Goal: Task Accomplishment & Management: Complete application form

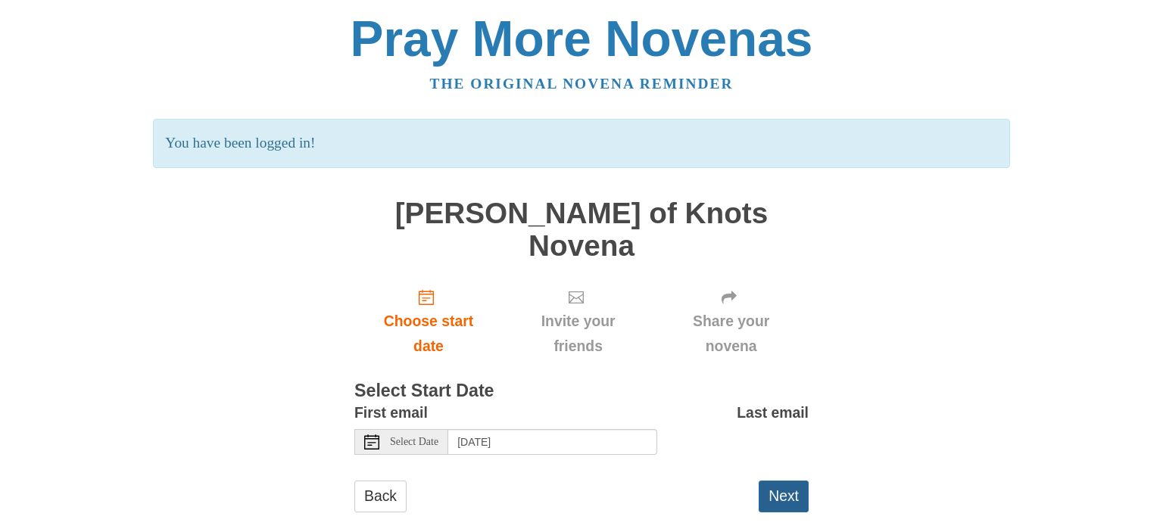
click at [788, 481] on button "Next" at bounding box center [784, 496] width 50 height 31
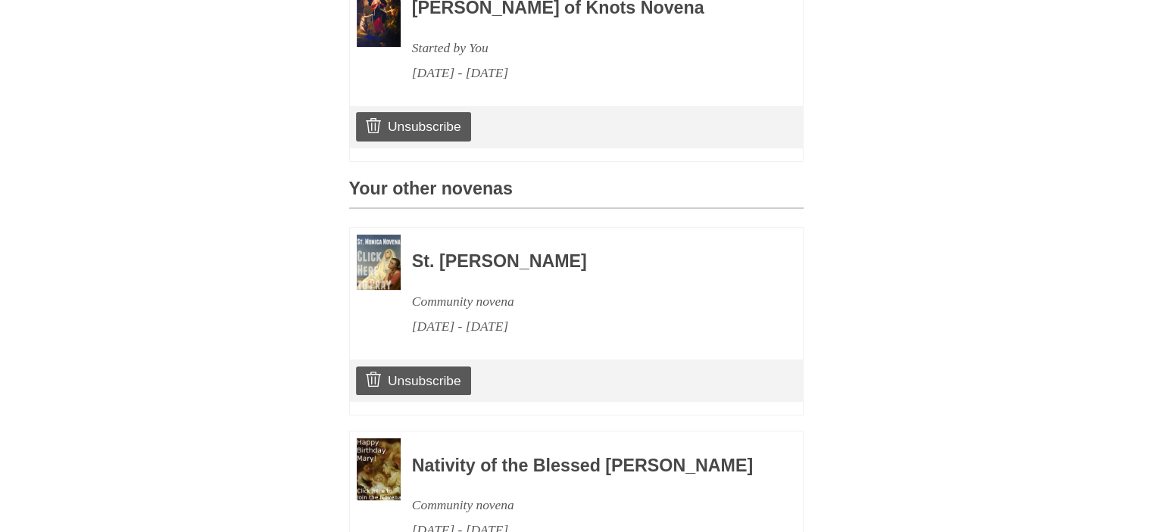
scroll to position [530, 0]
click at [434, 370] on link "Unsubscribe" at bounding box center [413, 380] width 114 height 29
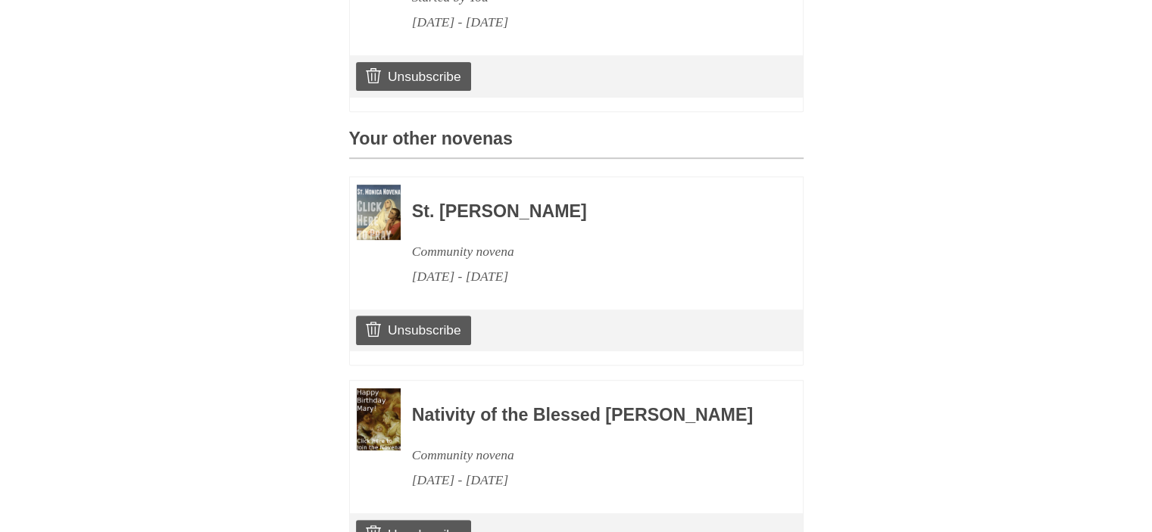
scroll to position [656, 0]
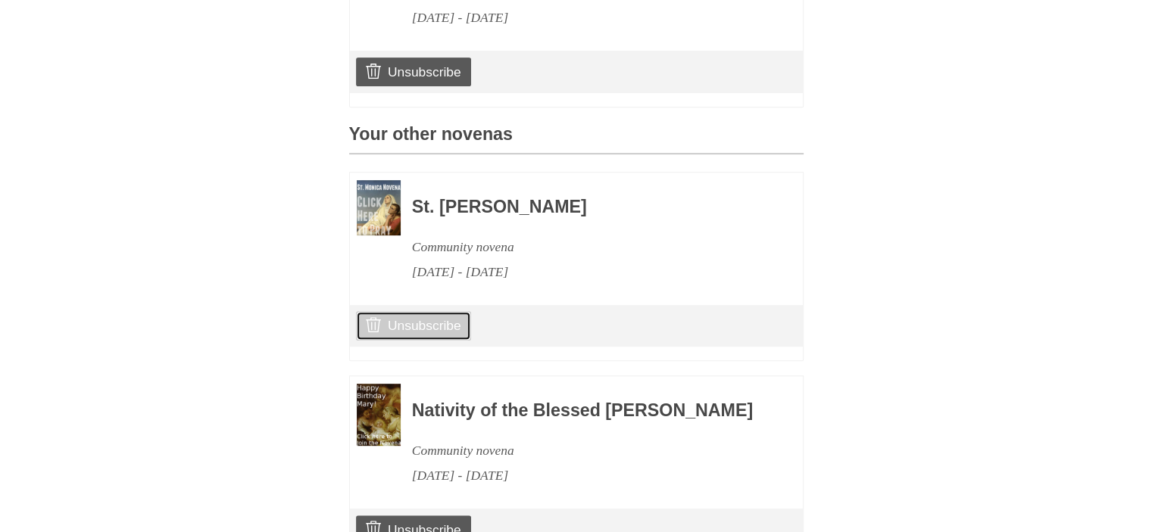
click at [424, 313] on link "Unsubscribe" at bounding box center [413, 325] width 114 height 29
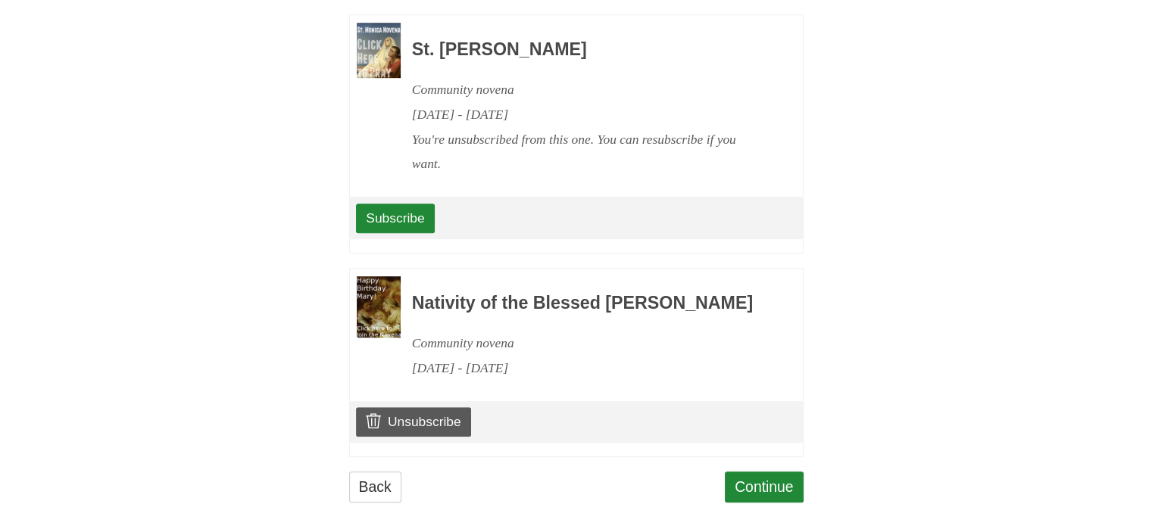
scroll to position [836, 0]
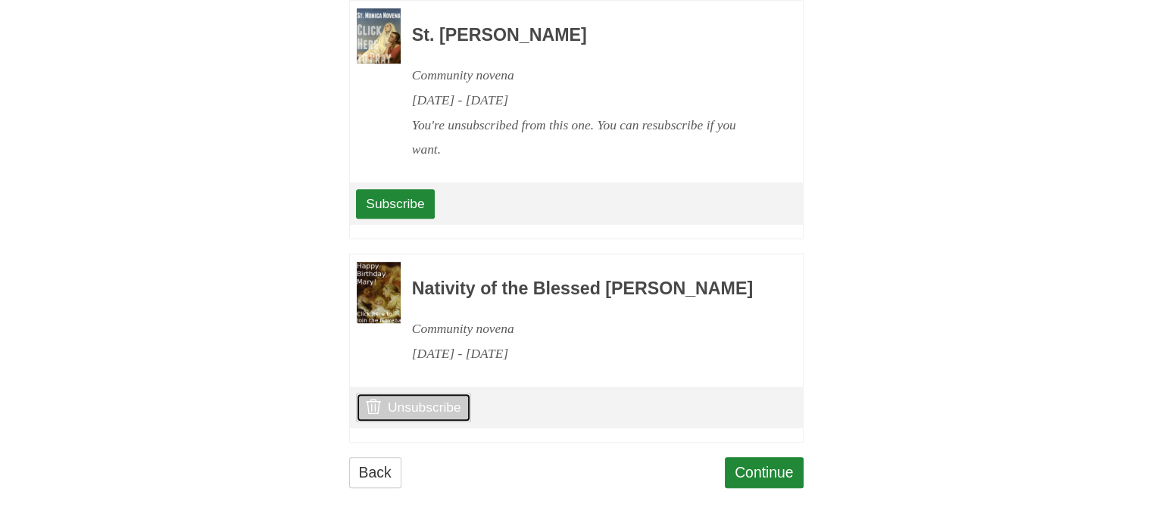
click at [436, 407] on link "Unsubscribe" at bounding box center [413, 407] width 114 height 29
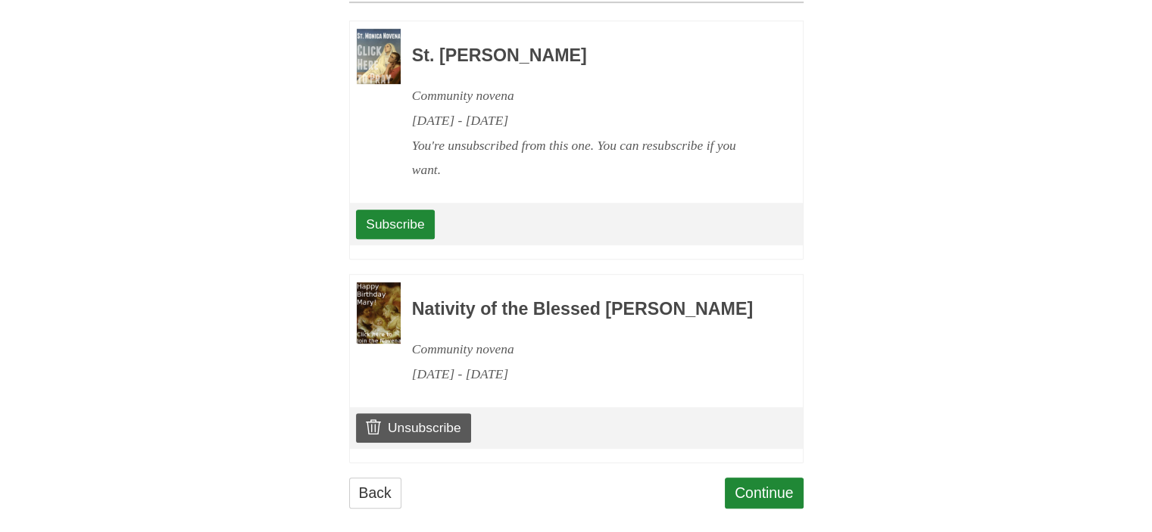
scroll to position [836, 0]
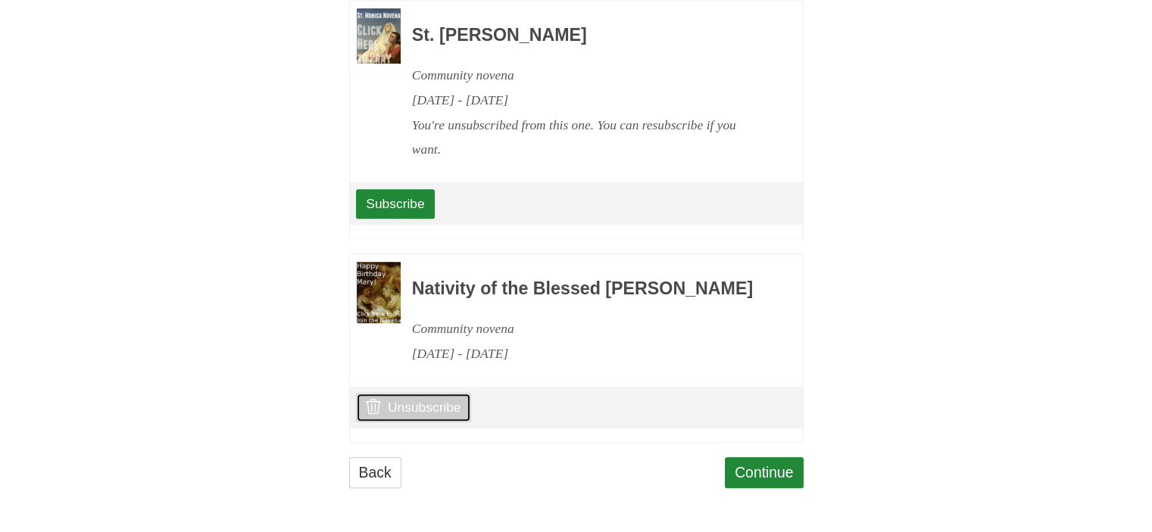
click at [421, 407] on link "Unsubscribe" at bounding box center [413, 407] width 114 height 29
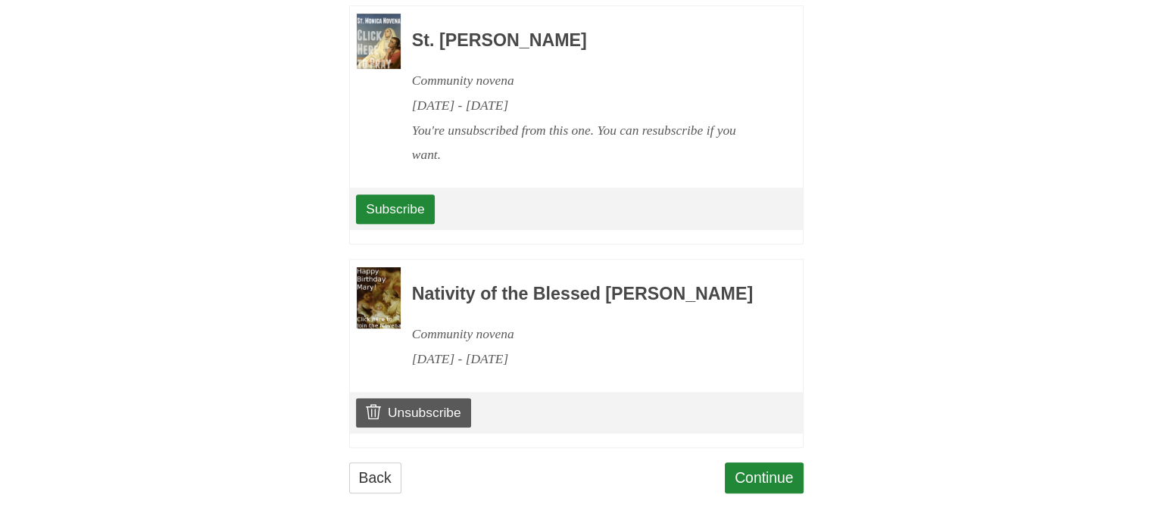
scroll to position [836, 0]
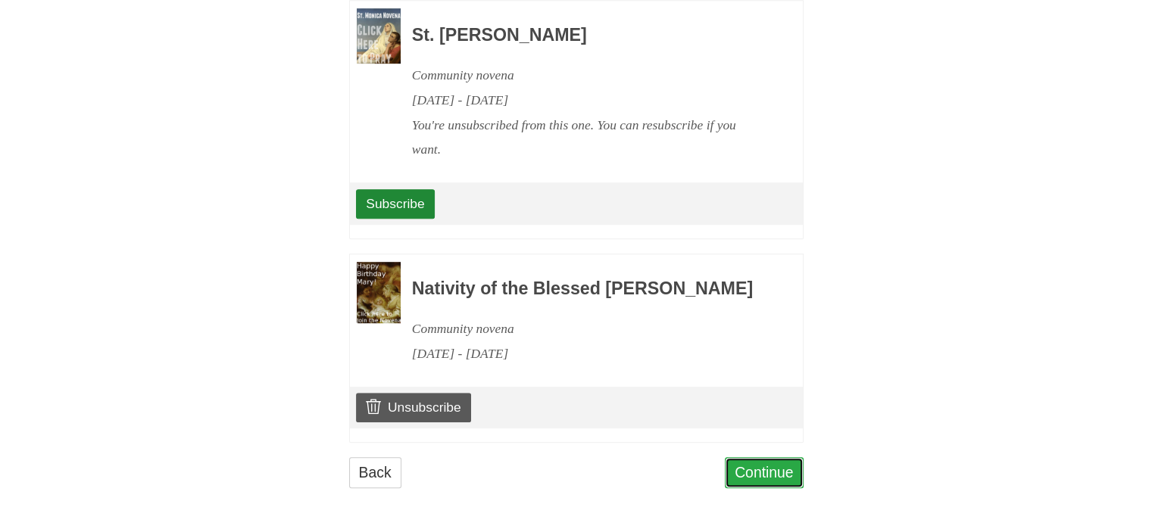
click at [763, 473] on link "Continue" at bounding box center [764, 472] width 79 height 31
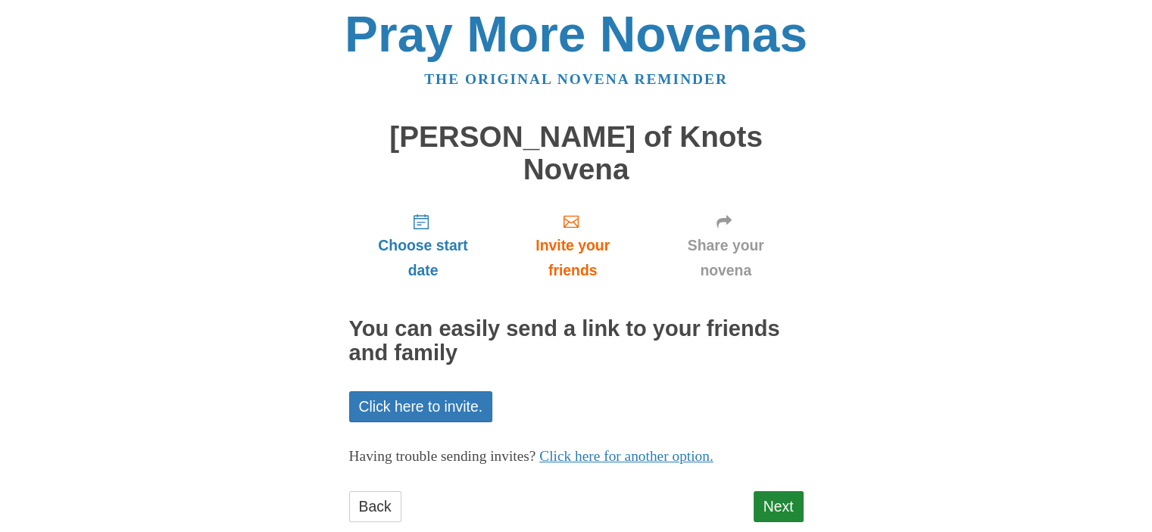
scroll to position [6, 0]
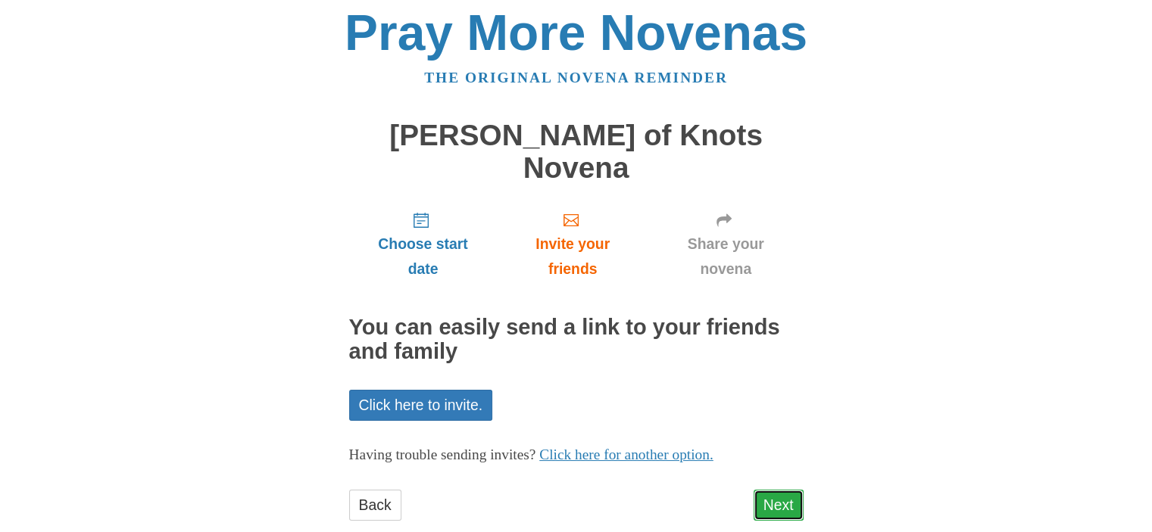
click at [782, 490] on link "Next" at bounding box center [778, 505] width 50 height 31
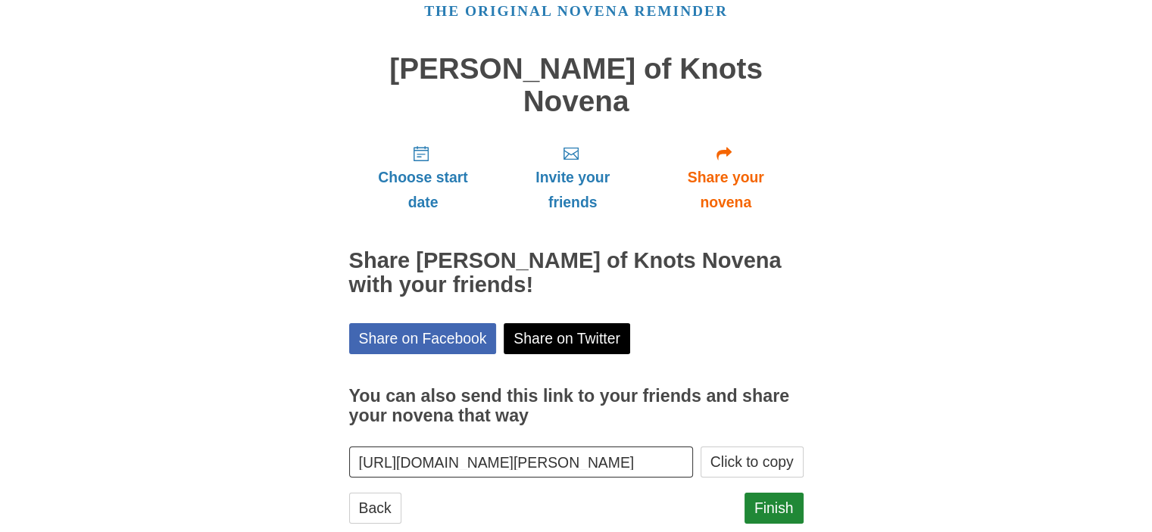
scroll to position [75, 0]
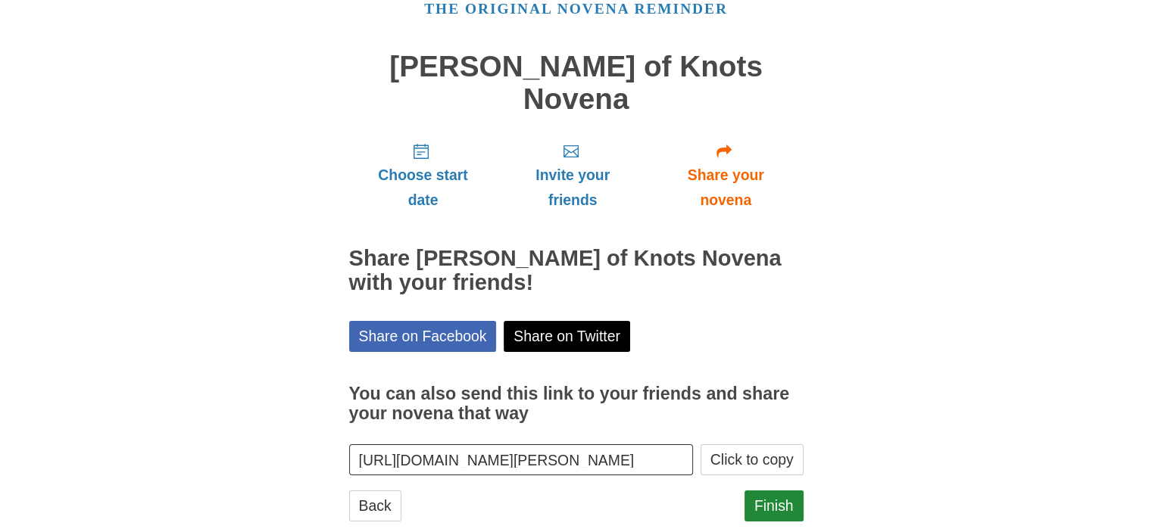
click at [674, 444] on input "[URL][DOMAIN_NAME][PERSON_NAME]" at bounding box center [521, 459] width 345 height 31
click at [784, 491] on link "Finish" at bounding box center [773, 506] width 59 height 31
